Goal: Task Accomplishment & Management: Manage account settings

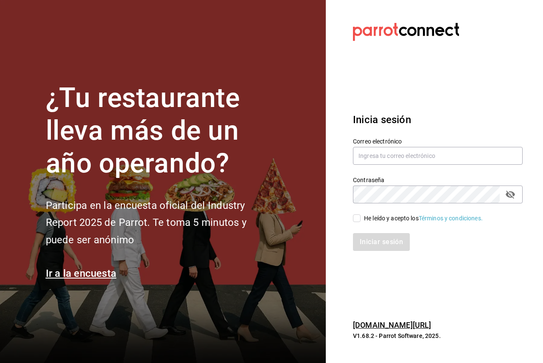
drag, startPoint x: 368, startPoint y: 218, endPoint x: 374, endPoint y: 208, distance: 11.8
click at [368, 218] on div "He leído y acepto los Términos y condiciones." at bounding box center [423, 218] width 119 height 9
click at [360, 218] on input "He leído y acepto los Términos y condiciones." at bounding box center [357, 218] width 8 height 8
checkbox input "true"
click at [394, 158] on input "text" at bounding box center [438, 156] width 170 height 18
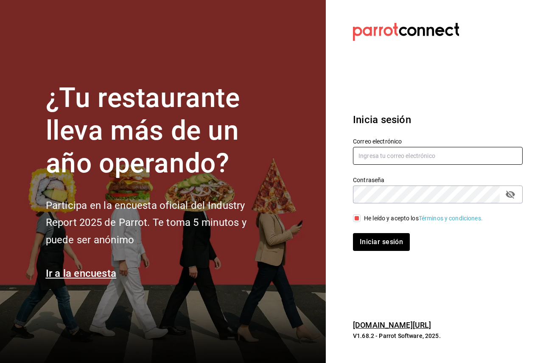
paste input "[EMAIL_ADDRESS][DOMAIN_NAME]"
type input "[EMAIL_ADDRESS][DOMAIN_NAME]"
drag, startPoint x: 399, startPoint y: 248, endPoint x: 407, endPoint y: 239, distance: 12.0
click at [399, 248] on button "Iniciar sesión" at bounding box center [382, 242] width 58 height 18
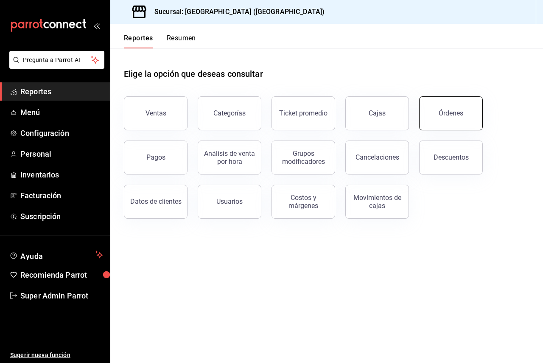
click at [424, 113] on button "Órdenes" at bounding box center [451, 113] width 64 height 34
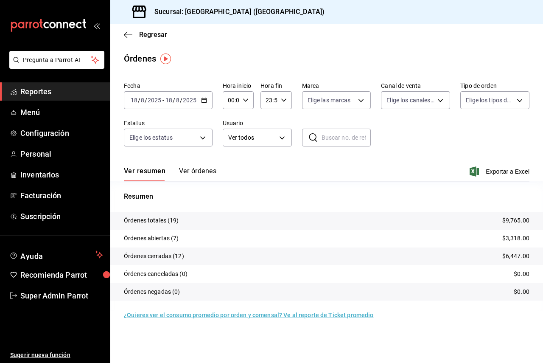
click at [173, 108] on div "2025-08-18 18 / 8 / 2025 - 2025-08-18 18 / 8 / 2025" at bounding box center [168, 100] width 89 height 18
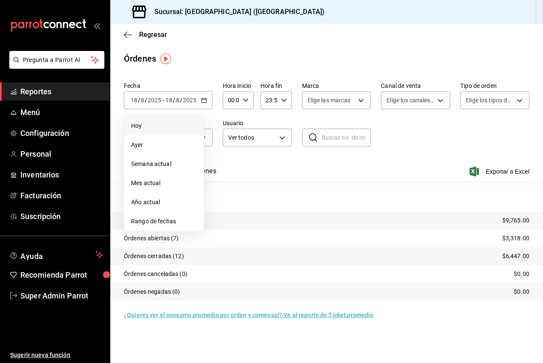
click at [173, 135] on li "Hoy" at bounding box center [163, 125] width 79 height 19
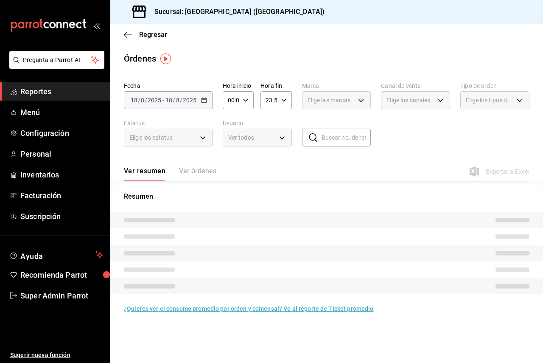
click at [173, 135] on span "Elige los estatus" at bounding box center [150, 137] width 43 height 8
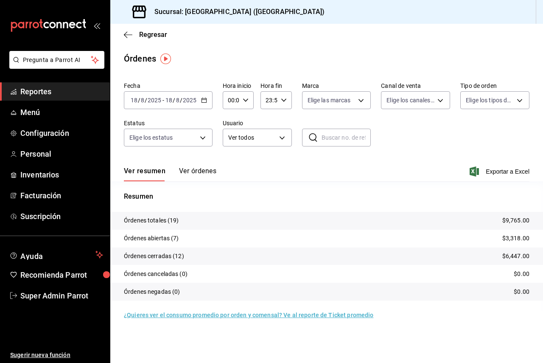
click at [191, 161] on div "Ver resumen Ver órdenes Exportar a Excel" at bounding box center [326, 168] width 405 height 25
click at [192, 169] on button "Ver órdenes" at bounding box center [197, 174] width 37 height 14
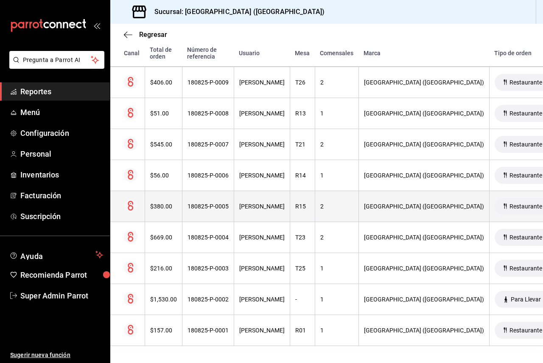
scroll to position [474, 0]
